Goal: Information Seeking & Learning: Learn about a topic

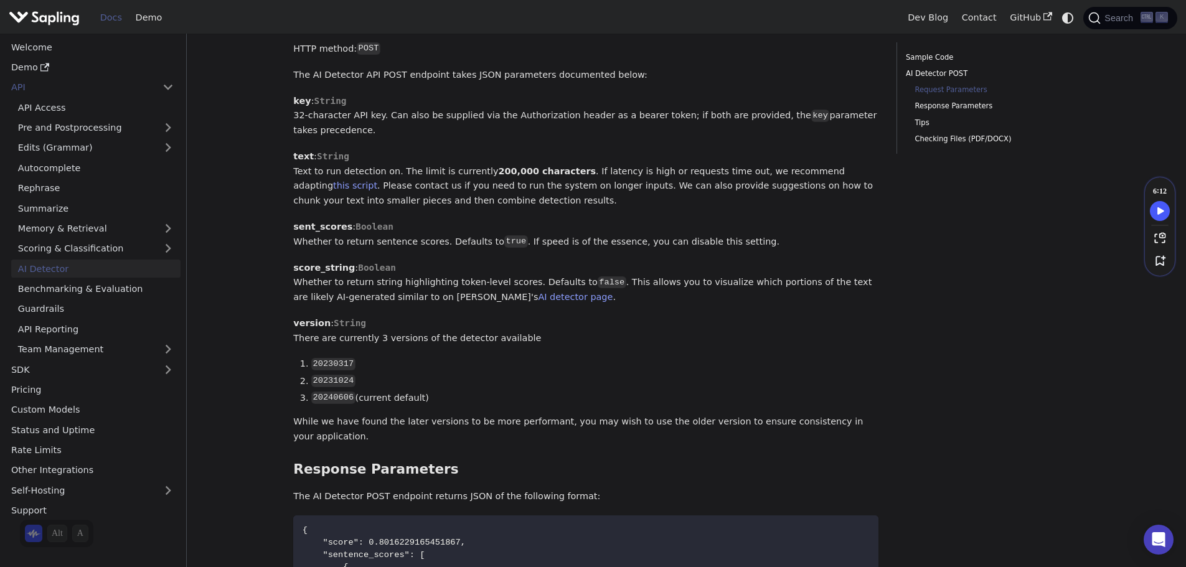
scroll to position [747, 0]
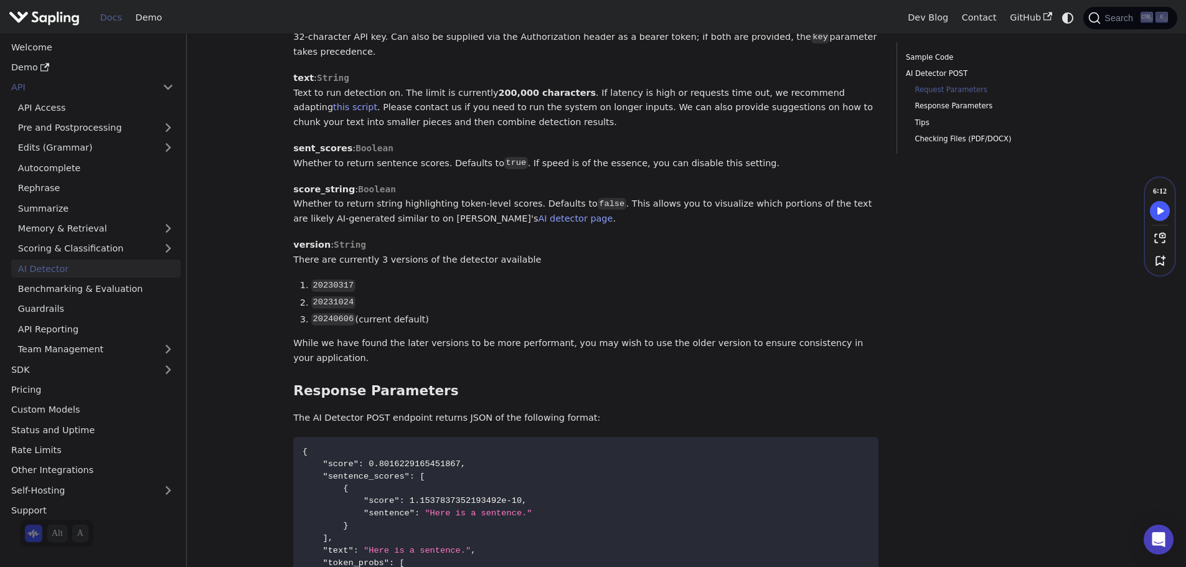
drag, startPoint x: 469, startPoint y: 308, endPoint x: 453, endPoint y: 303, distance: 16.3
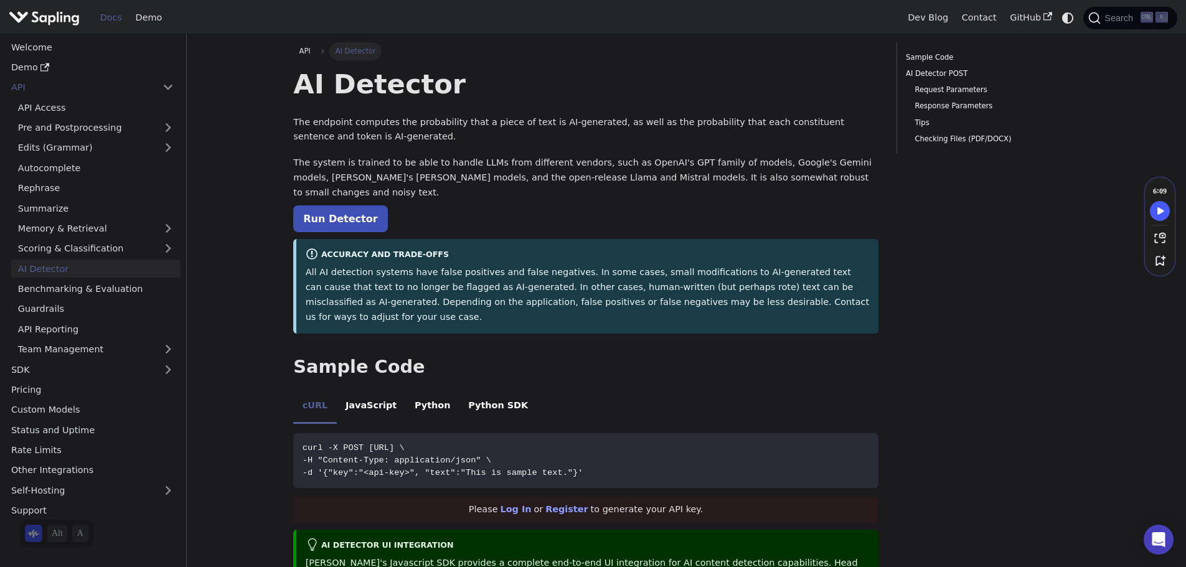
click at [51, 15] on img "Main" at bounding box center [44, 18] width 71 height 18
